Goal: Information Seeking & Learning: Compare options

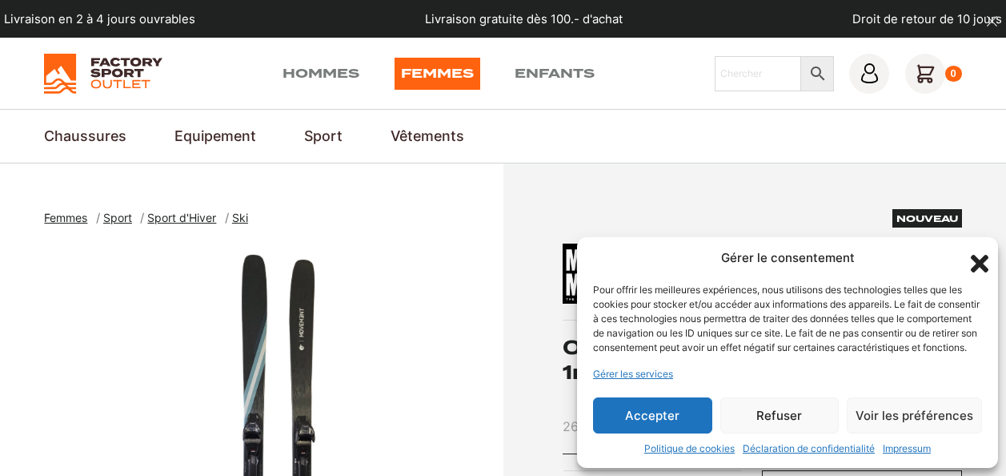
click at [978, 250] on icon "Fermer la boîte de dialogue" at bounding box center [979, 263] width 27 height 27
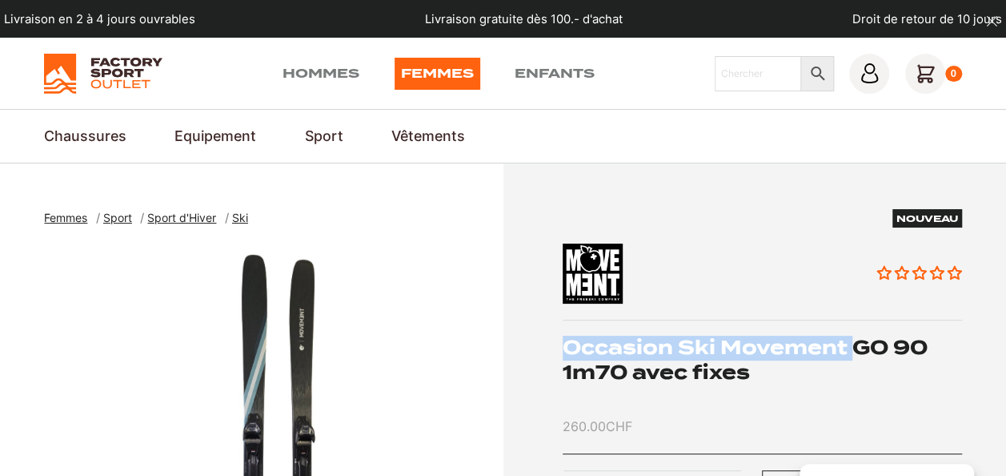
drag, startPoint x: 565, startPoint y: 343, endPoint x: 855, endPoint y: 338, distance: 289.9
click at [855, 338] on h1 "Occasion Ski Movement GO 90 1m70 avec fixes" at bounding box center [763, 359] width 400 height 49
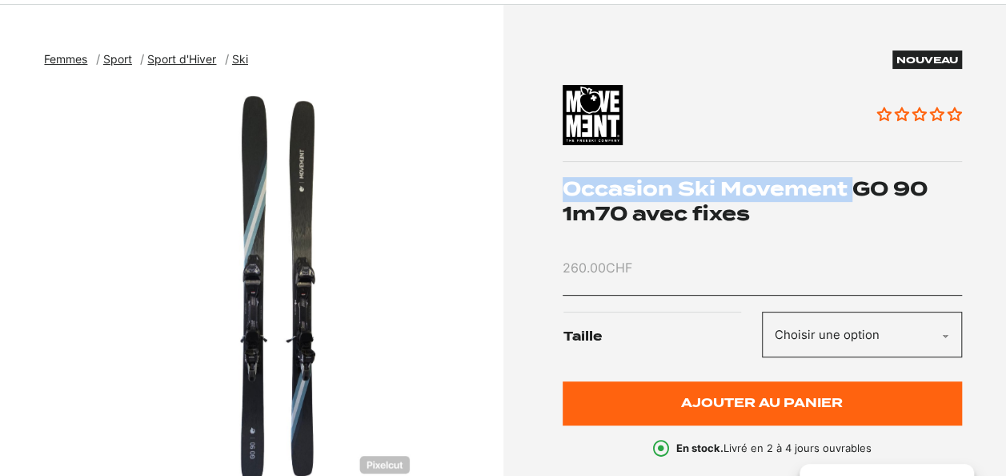
scroll to position [192, 0]
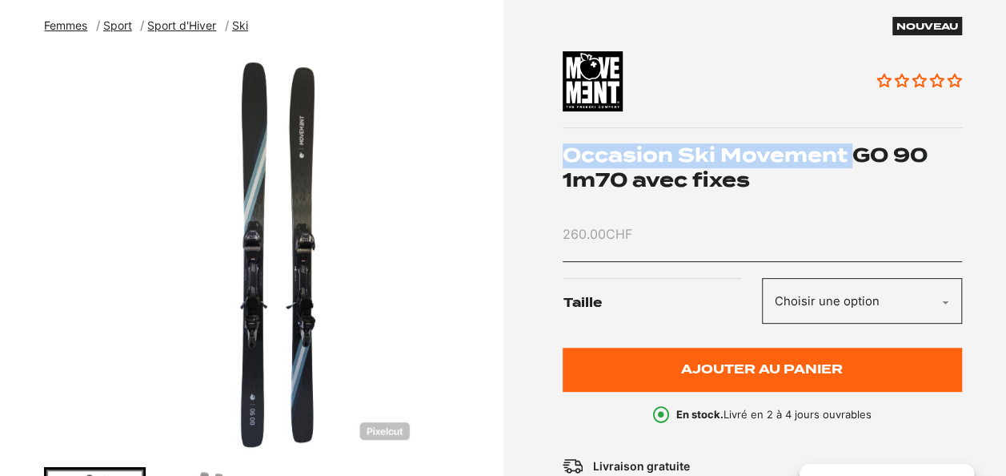
click at [65, 28] on span "Femmes" at bounding box center [65, 25] width 43 height 14
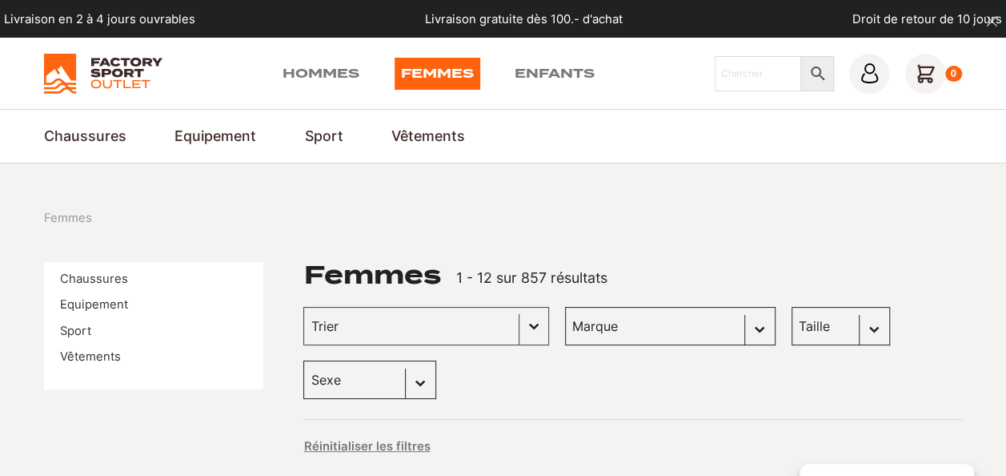
click at [428, 371] on select "Sexe Femmes (768) Hommes (485) Enfants (219)" at bounding box center [369, 379] width 133 height 38
select select "hommes"
click at [303, 360] on select "Sexe Femmes (768) Hommes (485) Enfants (219)" at bounding box center [369, 379] width 133 height 38
select select "hommes"
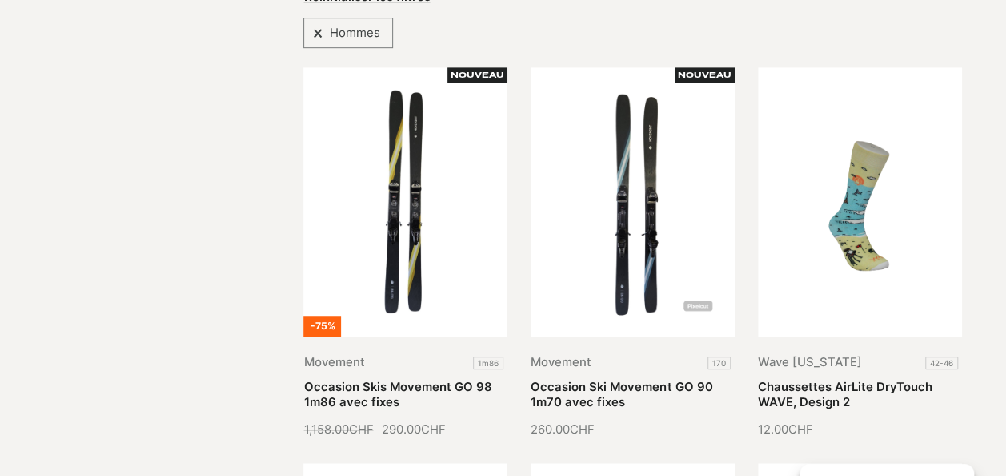
scroll to position [459, 0]
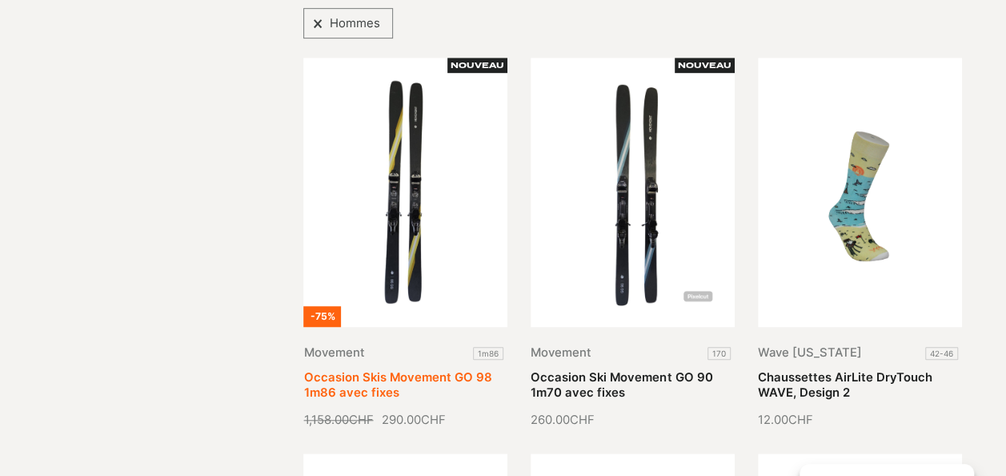
click at [421, 370] on link "Occasion Skis Movement GO 98 1m86 avec fixes" at bounding box center [397, 385] width 188 height 30
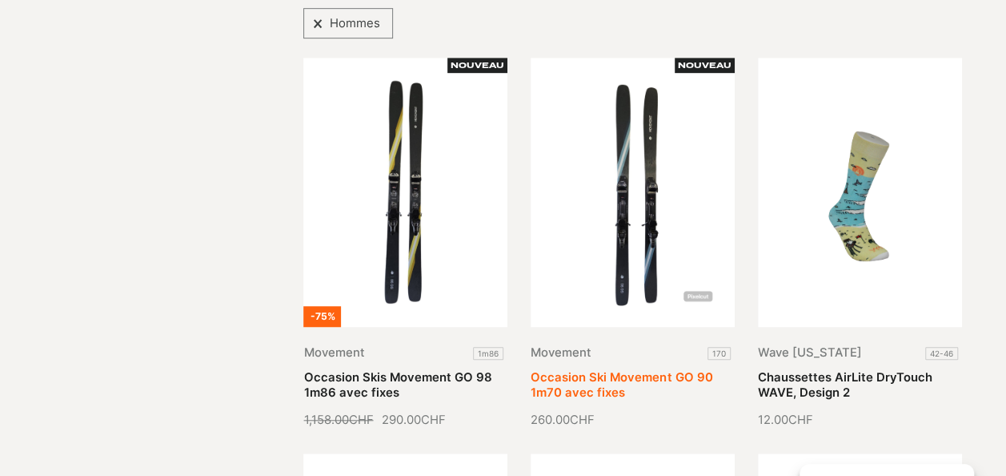
click at [626, 370] on link "Occasion Ski Movement GO 90 1m70 avec fixes" at bounding box center [622, 385] width 182 height 30
click at [627, 370] on link "Occasion Ski Movement GO 90 1m70 avec fixes" at bounding box center [622, 385] width 182 height 30
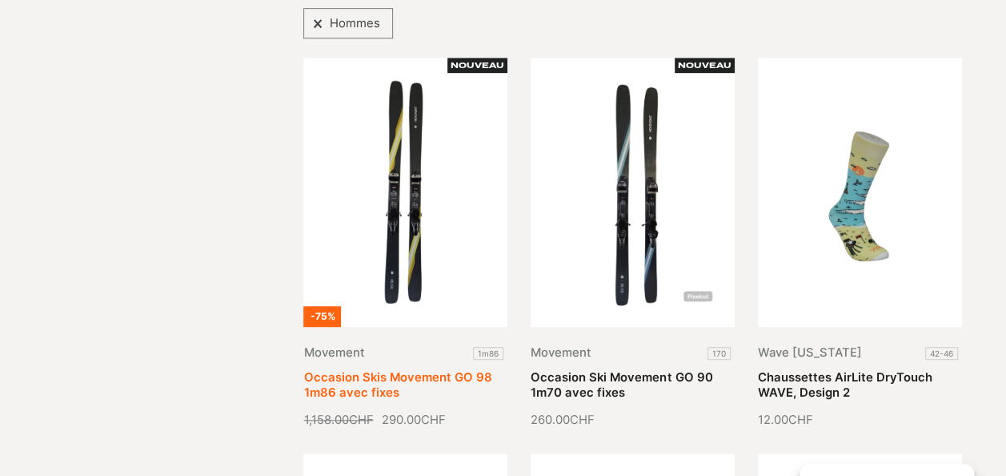
click at [375, 370] on link "Occasion Skis Movement GO 98 1m86 avec fixes" at bounding box center [397, 385] width 188 height 30
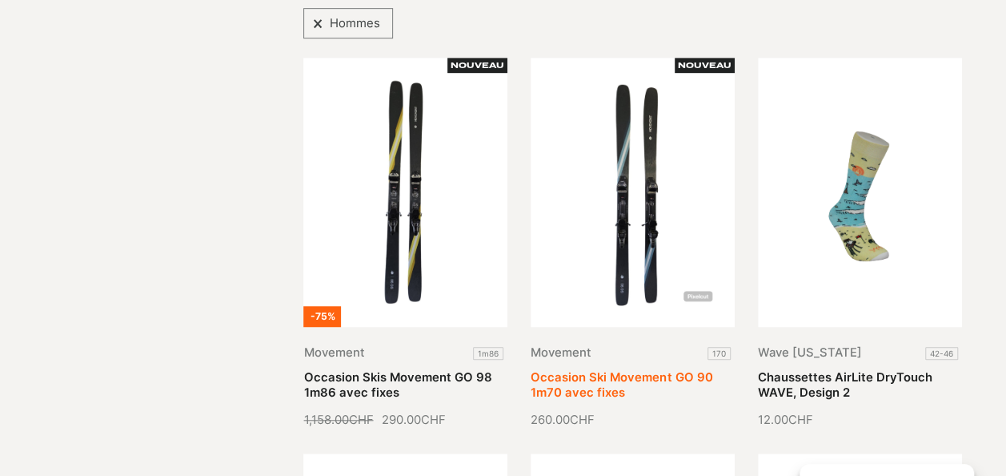
click at [618, 370] on link "Occasion Ski Movement GO 90 1m70 avec fixes" at bounding box center [622, 385] width 182 height 30
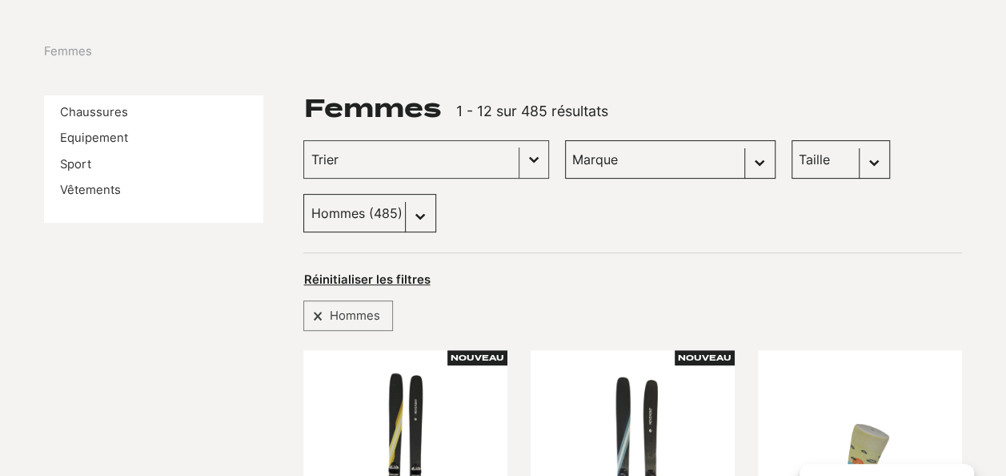
scroll to position [139, 0]
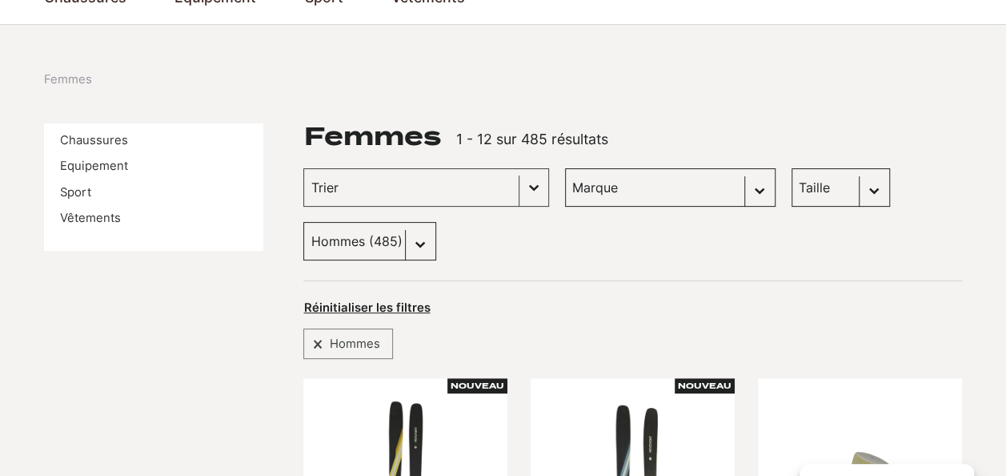
click at [426, 239] on select "Sexe Femmes (768) Hommes (485) Enfants (219)" at bounding box center [369, 241] width 133 height 38
click at [303, 222] on select "Sexe Femmes (768) Hommes (485) Enfants (219)" at bounding box center [369, 241] width 133 height 38
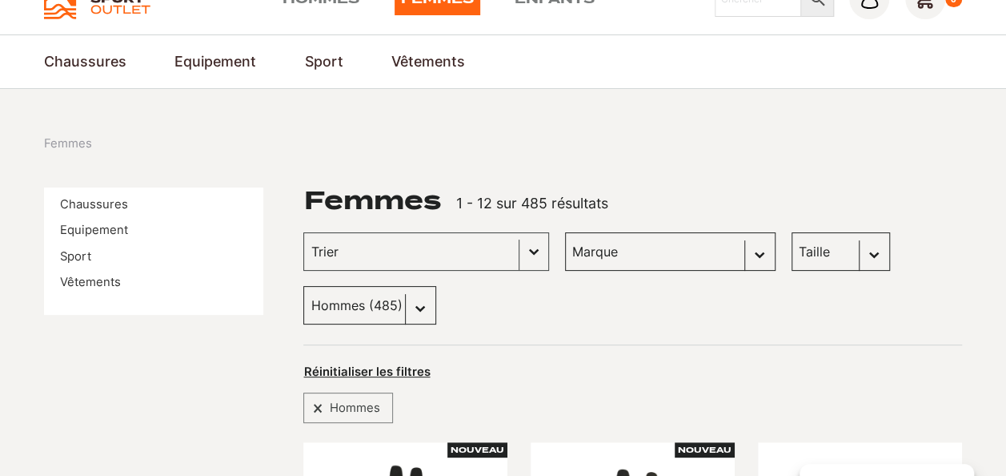
scroll to position [0, 0]
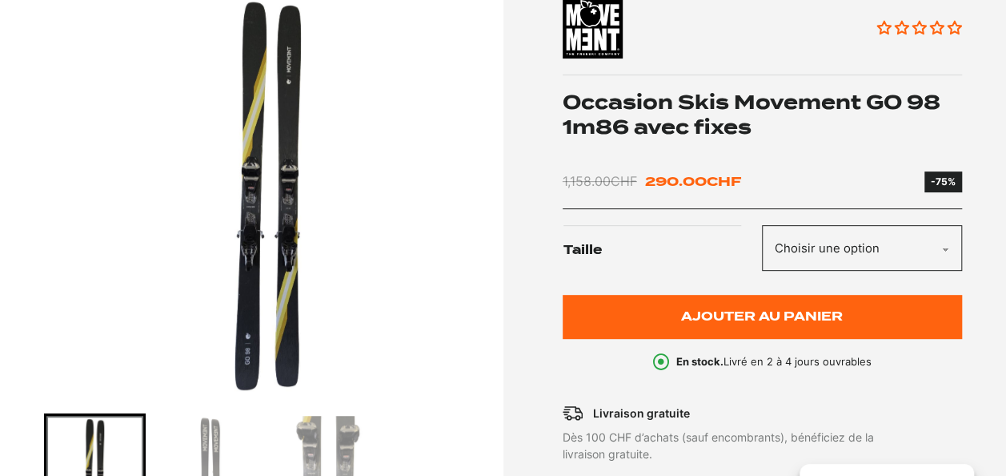
scroll to position [192, 0]
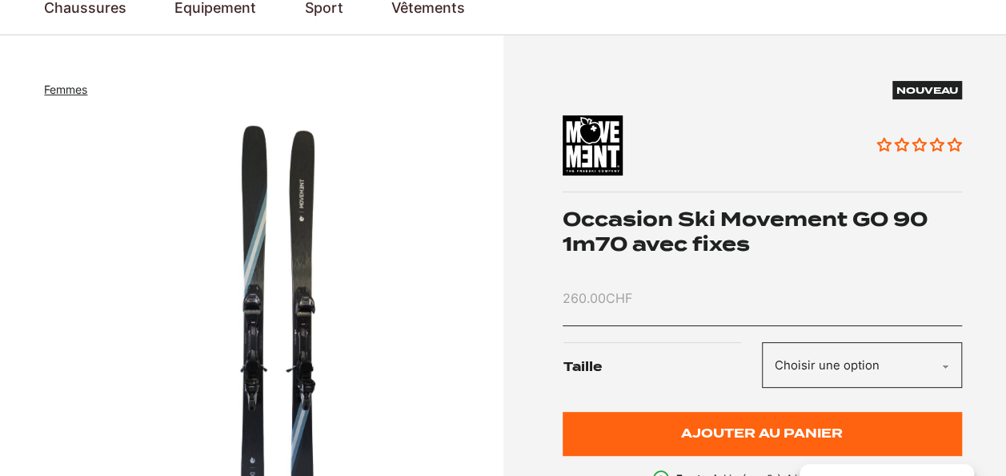
scroll to position [160, 0]
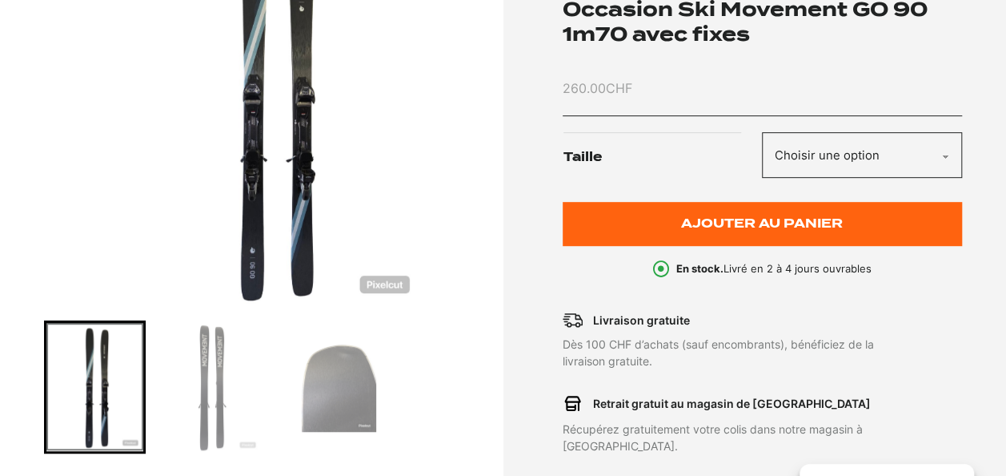
scroll to position [363, 0]
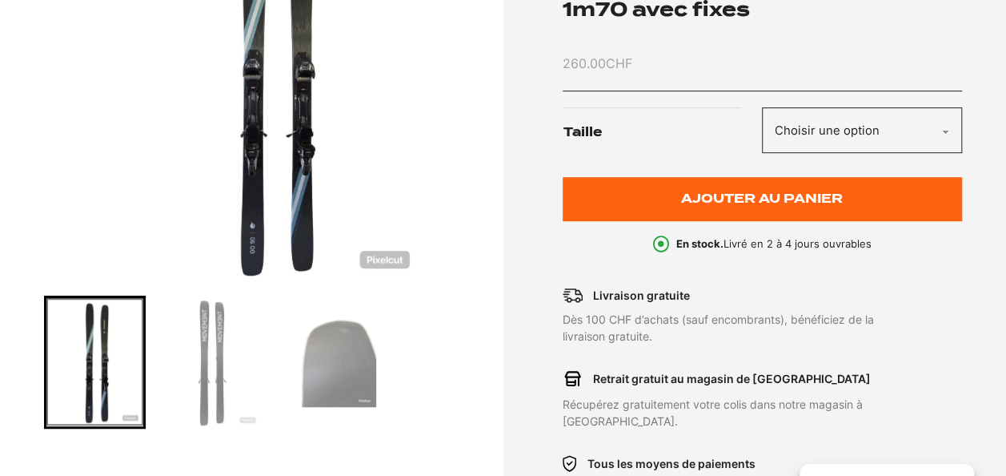
click at [219, 356] on img "Go to slide 2" at bounding box center [211, 362] width 96 height 128
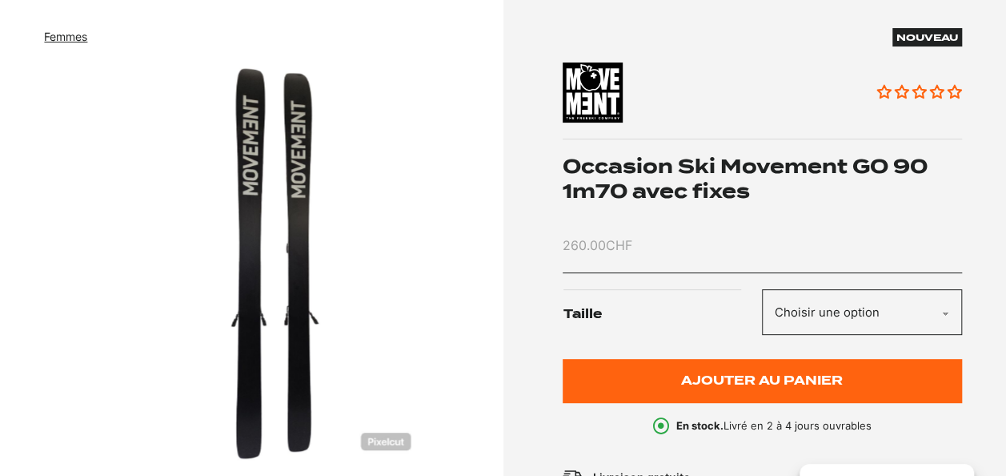
scroll to position [85, 0]
